Goal: Task Accomplishment & Management: Manage account settings

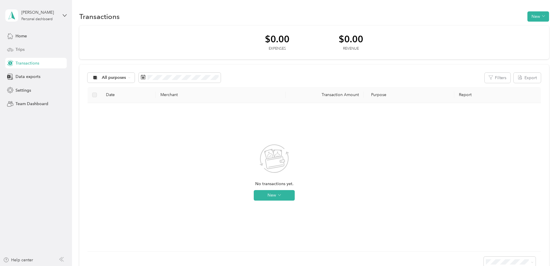
click at [31, 50] on div "Trips" at bounding box center [35, 49] width 61 height 11
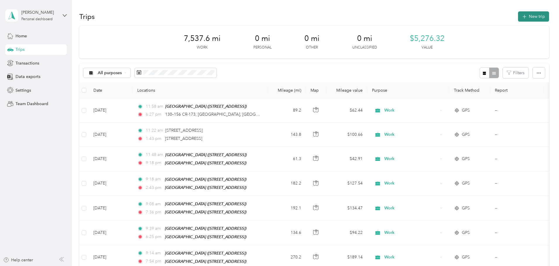
click at [518, 19] on button "New trip" at bounding box center [533, 16] width 31 height 10
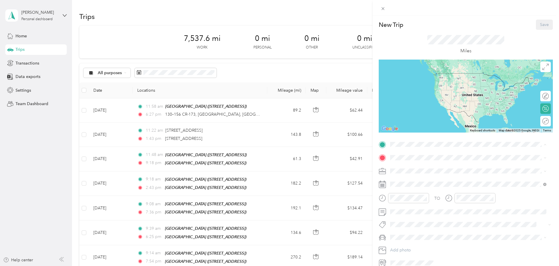
click at [417, 173] on span "[STREET_ADDRESS]" at bounding box center [419, 174] width 37 height 5
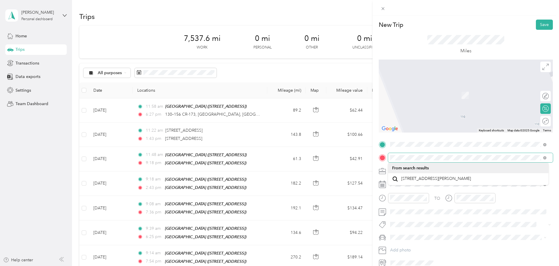
click at [388, 159] on span at bounding box center [470, 157] width 165 height 9
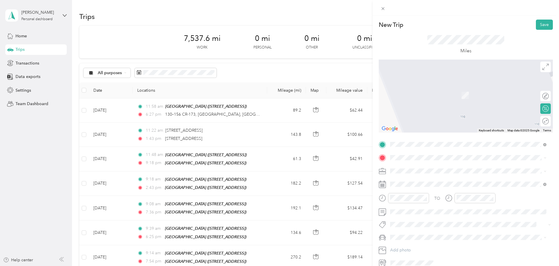
click at [429, 179] on span "[STREET_ADDRESS][US_STATE]" at bounding box center [430, 178] width 59 height 5
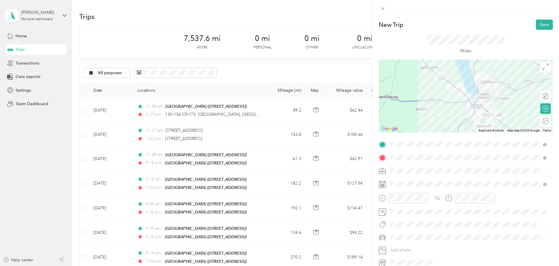
click at [403, 182] on div "Work" at bounding box center [468, 181] width 152 height 6
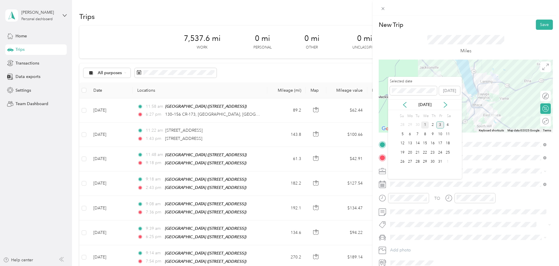
click at [426, 127] on div "1" at bounding box center [425, 125] width 8 height 7
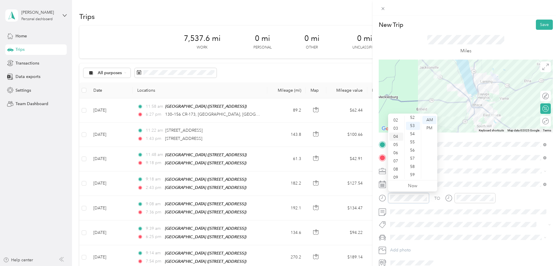
scroll to position [6, 0]
click at [396, 133] on div "02" at bounding box center [396, 131] width 14 height 8
click at [415, 121] on div "00" at bounding box center [413, 120] width 14 height 8
click at [429, 128] on div "PM" at bounding box center [429, 128] width 14 height 8
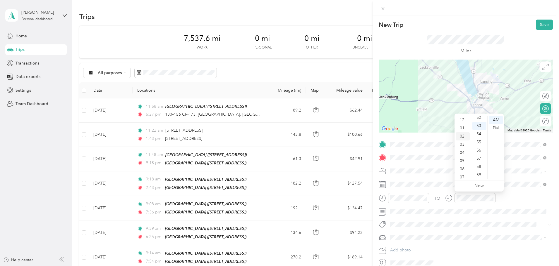
click at [462, 135] on div "02" at bounding box center [462, 137] width 14 height 8
click at [482, 120] on div "00" at bounding box center [479, 120] width 14 height 8
click at [496, 128] on div "PM" at bounding box center [496, 128] width 14 height 8
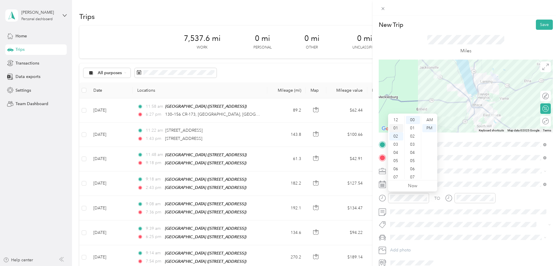
click at [400, 129] on div "01" at bounding box center [396, 128] width 14 height 8
click at [416, 157] on div "40" at bounding box center [413, 155] width 14 height 8
click at [501, 218] on div "TO Add photo" at bounding box center [466, 204] width 174 height 128
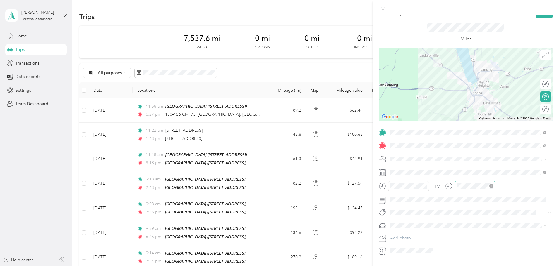
scroll to position [0, 0]
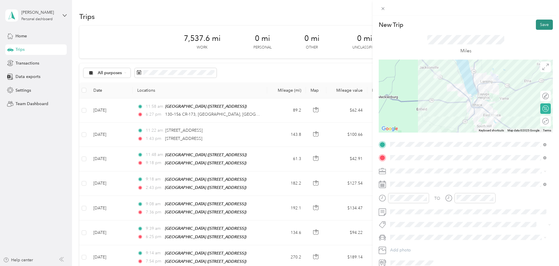
click at [536, 27] on button "Save" at bounding box center [544, 25] width 17 height 10
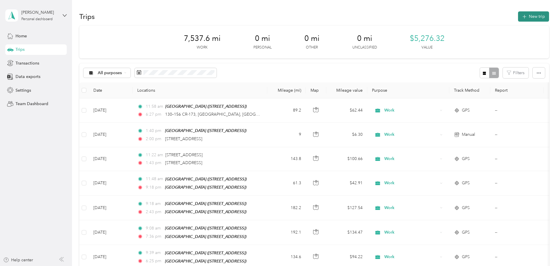
click at [518, 21] on button "New trip" at bounding box center [533, 16] width 31 height 10
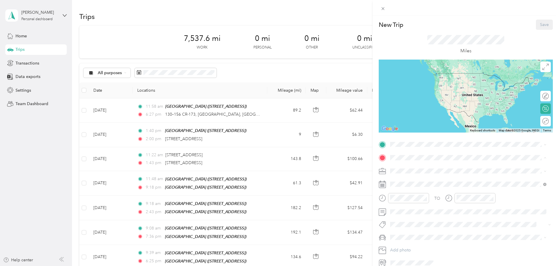
click at [417, 185] on span "[STREET_ADDRESS]" at bounding box center [419, 187] width 37 height 5
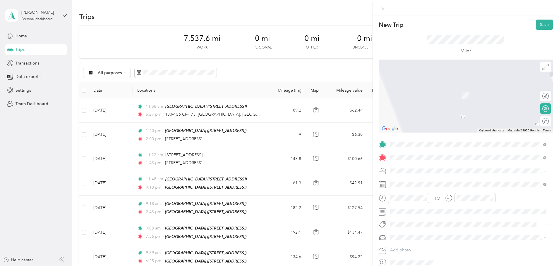
click at [418, 166] on span "[STREET_ADDRESS][US_STATE]" at bounding box center [430, 165] width 59 height 5
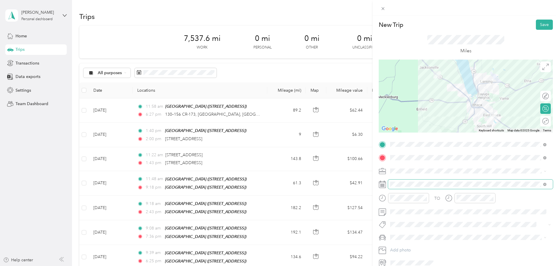
click at [403, 182] on span at bounding box center [470, 184] width 165 height 9
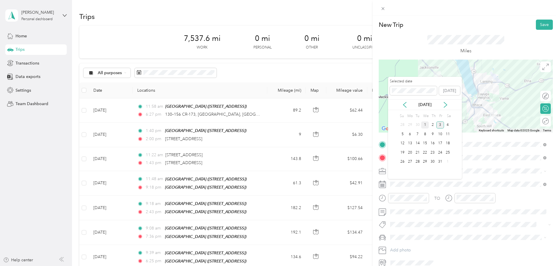
click at [425, 125] on div "1" at bounding box center [425, 125] width 8 height 7
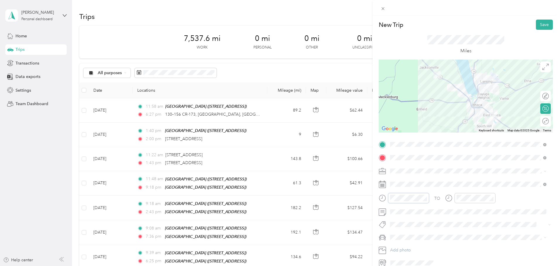
scroll to position [35, 0]
click at [397, 132] on div "06" at bounding box center [396, 134] width 14 height 8
click at [415, 122] on div "00" at bounding box center [413, 120] width 14 height 8
click at [427, 129] on div "PM" at bounding box center [429, 128] width 14 height 8
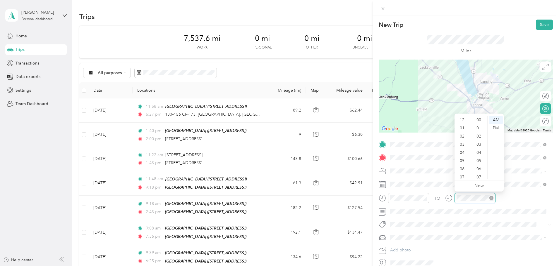
scroll to position [428, 0]
click at [465, 134] on div "06" at bounding box center [462, 134] width 14 height 8
click at [480, 149] on div "20" at bounding box center [479, 148] width 14 height 8
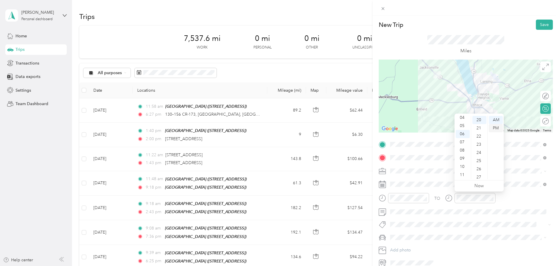
click at [494, 129] on div "PM" at bounding box center [496, 128] width 14 height 8
click at [538, 25] on button "Save" at bounding box center [544, 25] width 17 height 10
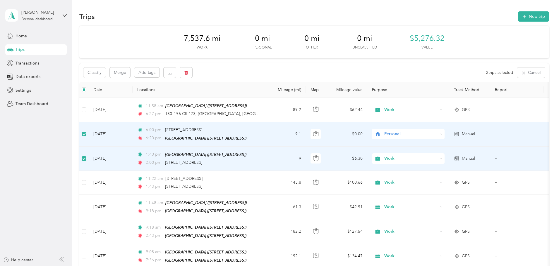
click at [438, 131] on span "Personal" at bounding box center [411, 134] width 54 height 6
click at [434, 146] on span "Work" at bounding box center [452, 145] width 54 height 6
click at [130, 73] on button "Merge" at bounding box center [120, 73] width 20 height 10
